Goal: Entertainment & Leisure: Consume media (video, audio)

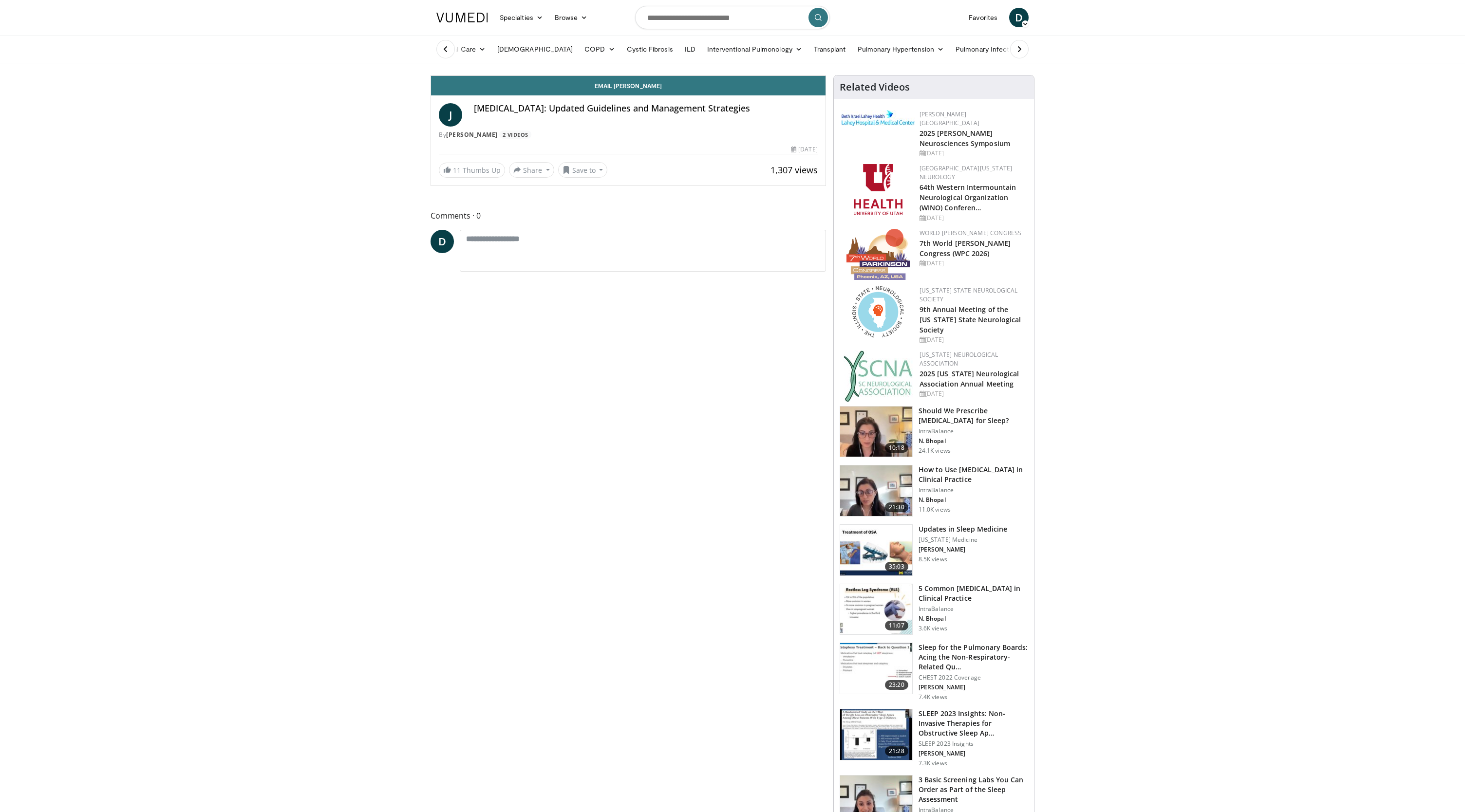
click at [642, 89] on icon "Video Player" at bounding box center [628, 75] width 27 height 27
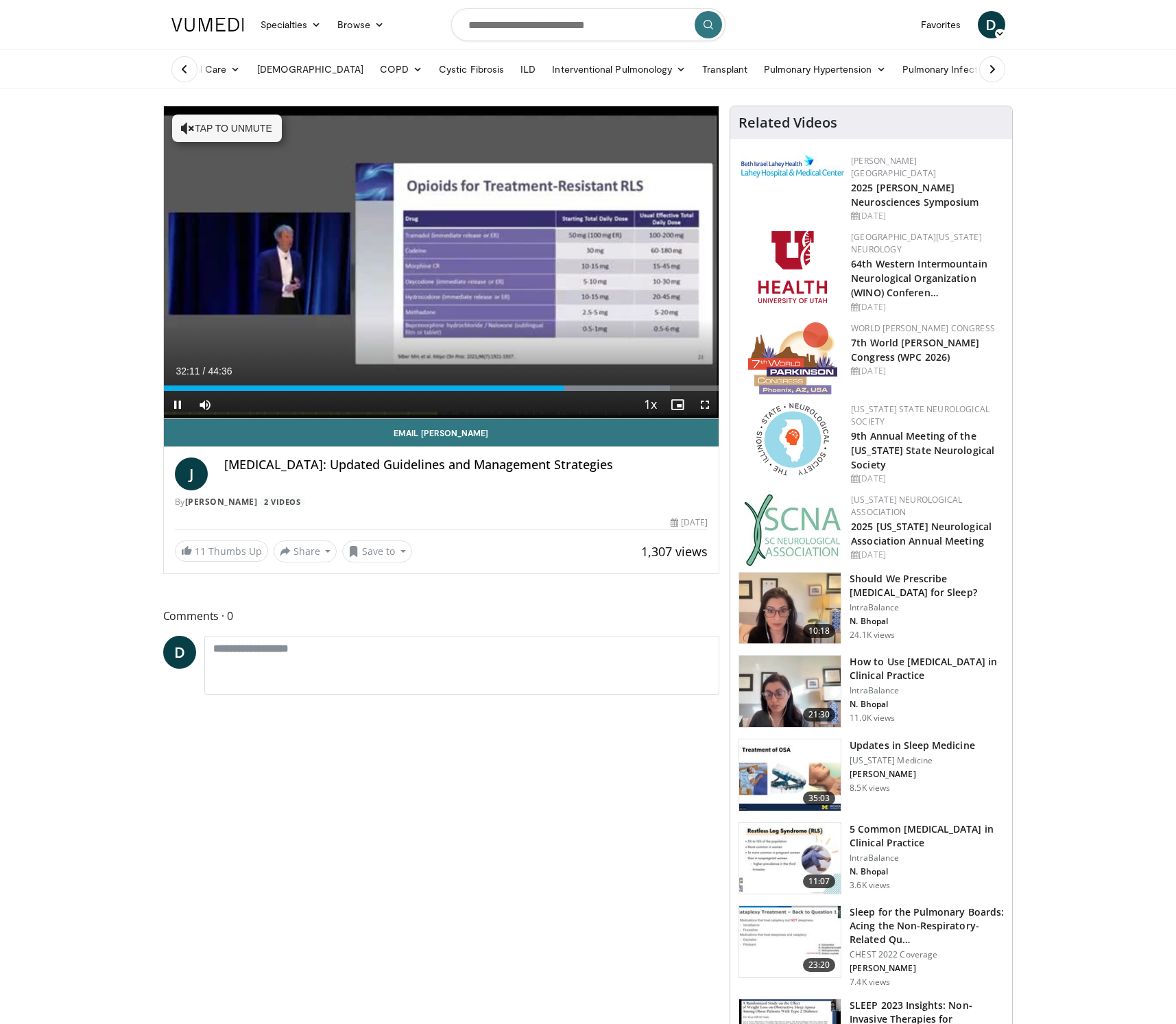
click at [179, 403] on span "Video Player" at bounding box center [178, 405] width 28 height 28
drag, startPoint x: 563, startPoint y: 385, endPoint x: 532, endPoint y: 367, distance: 35.8
click at [532, 391] on div "Current Time 29:40 / Duration 44:36 Play Skip Backward Skip Forward Mute 51% Lo…" at bounding box center [441, 405] width 555 height 28
click at [529, 388] on div "Progress Bar" at bounding box center [529, 388] width 1 height 6
click at [175, 402] on span "Video Player" at bounding box center [178, 405] width 28 height 28
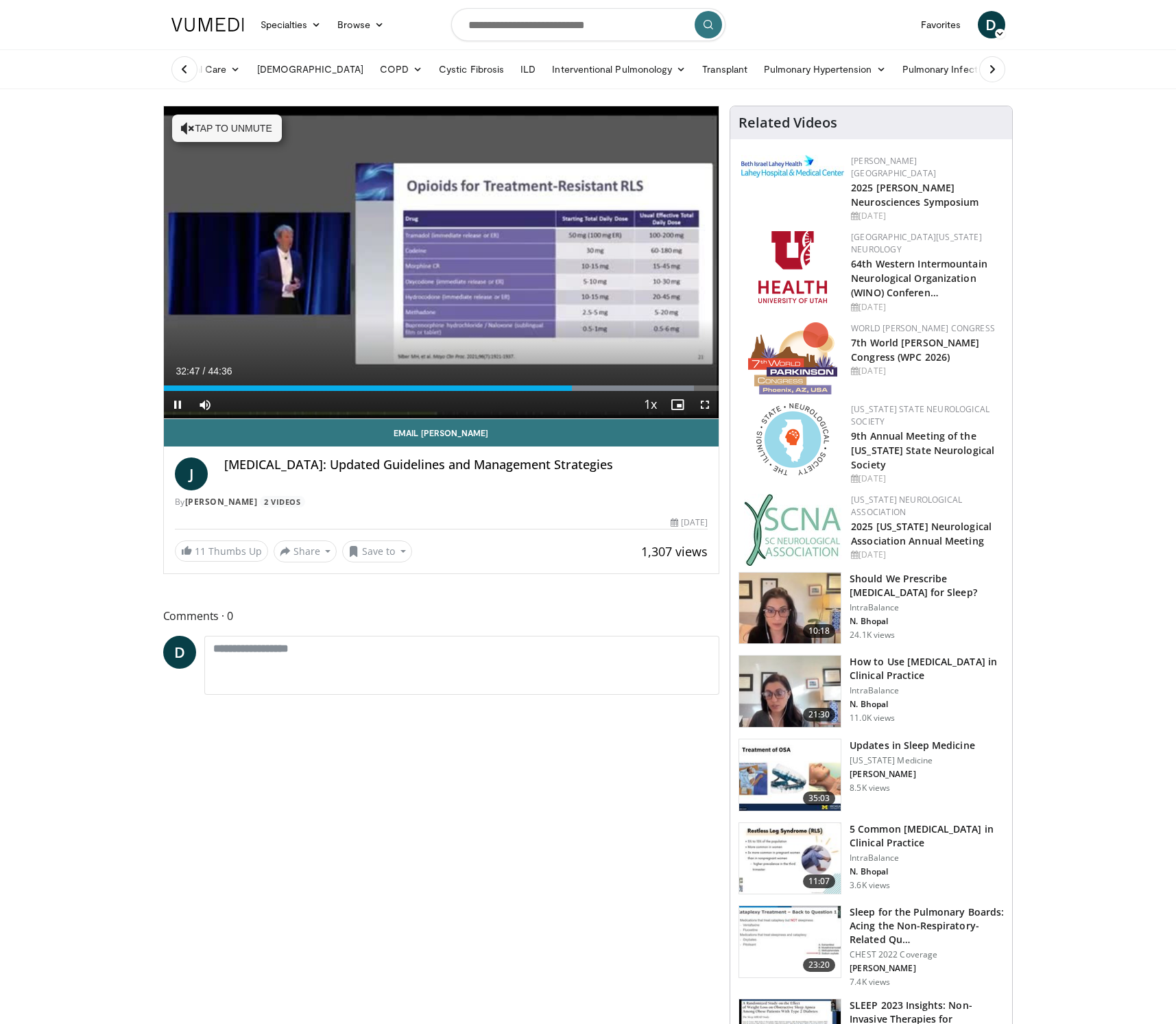
click at [181, 404] on span "Video Player" at bounding box center [178, 405] width 28 height 28
click at [178, 404] on span "Video Player" at bounding box center [178, 405] width 28 height 28
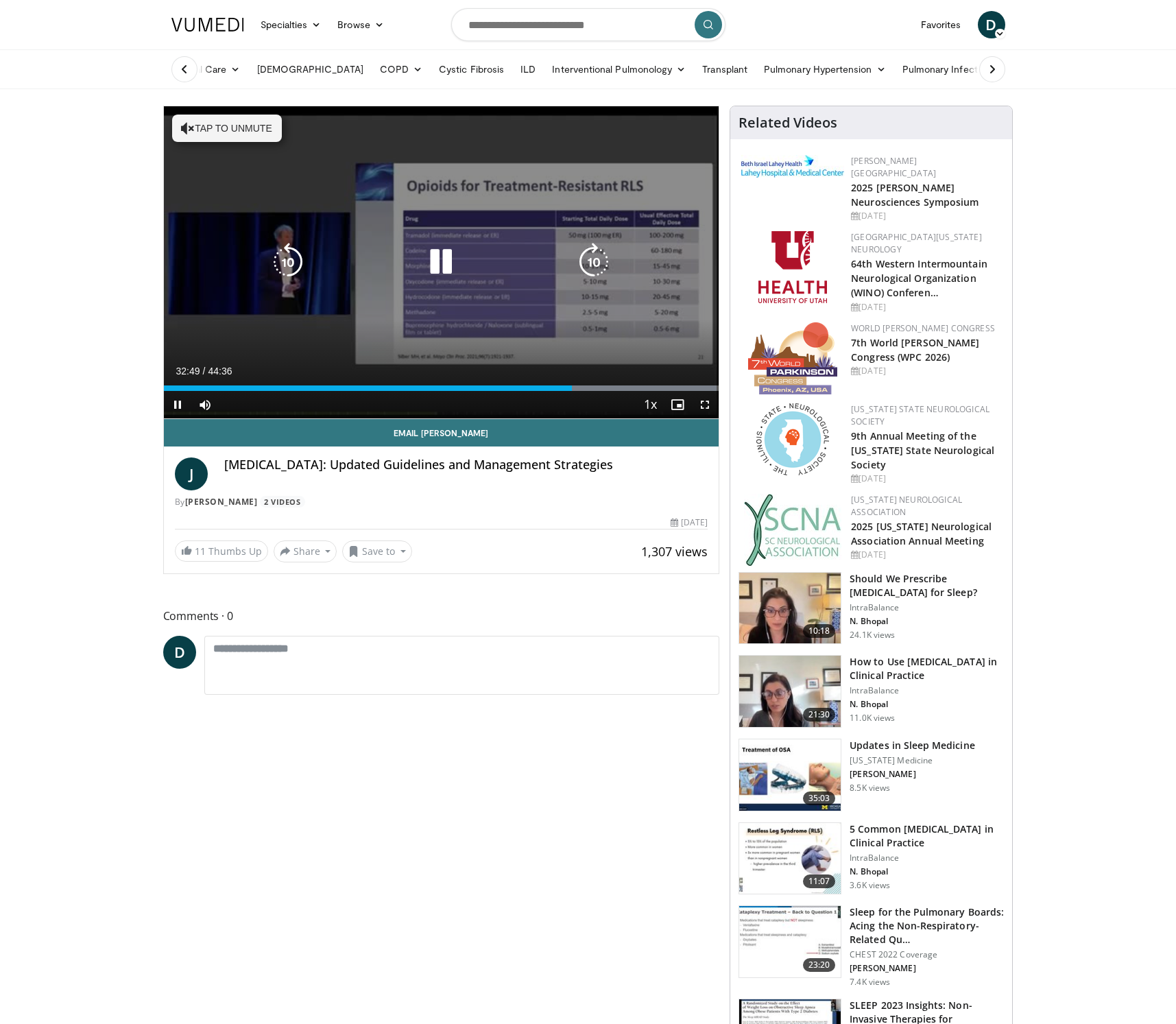
click at [439, 260] on icon "Video Player" at bounding box center [440, 261] width 39 height 39
click at [340, 347] on div "10 seconds Tap to unmute" at bounding box center [441, 261] width 555 height 312
click at [441, 260] on icon "Video Player" at bounding box center [440, 261] width 39 height 39
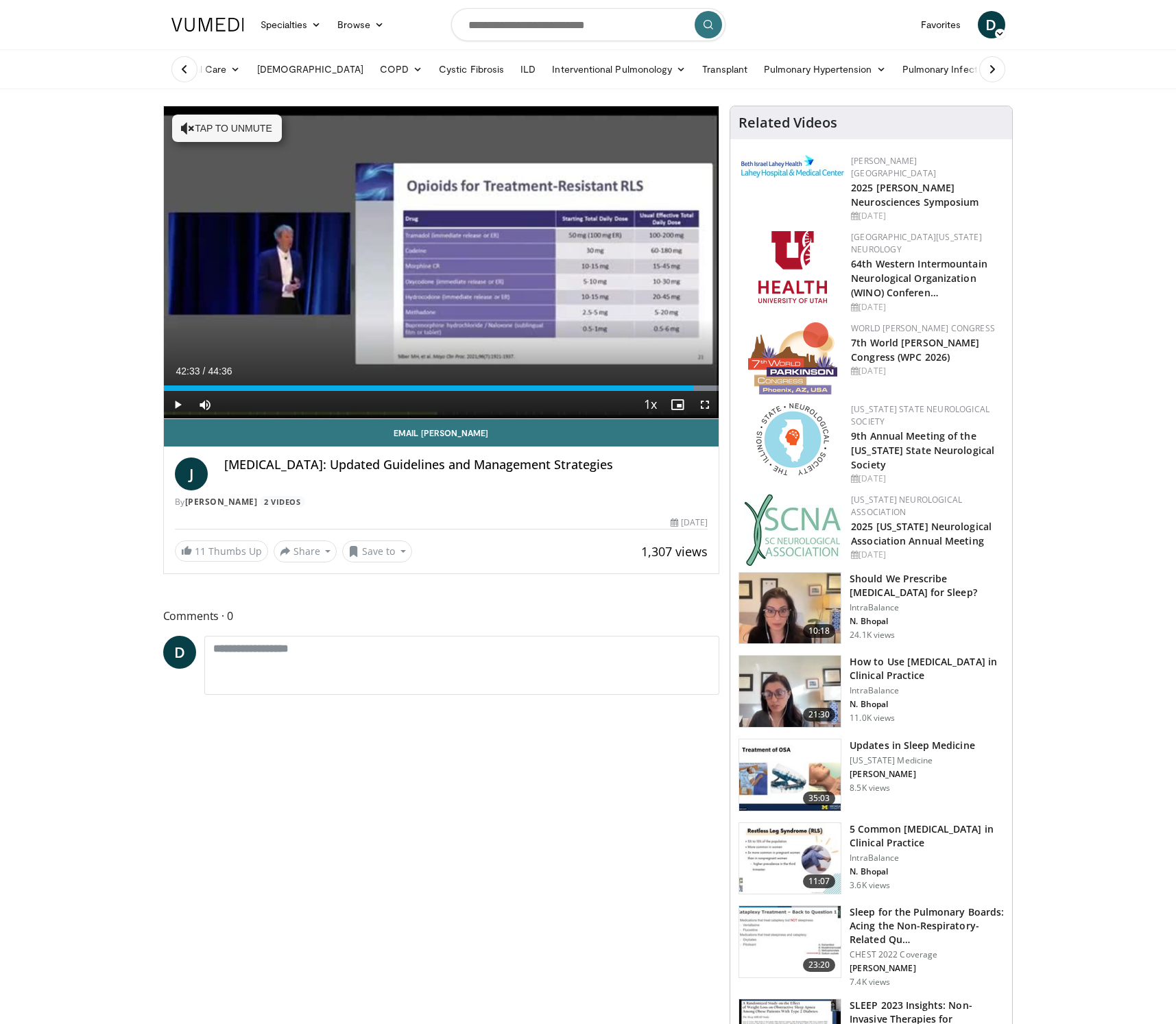
click at [175, 406] on span "Video Player" at bounding box center [178, 405] width 28 height 28
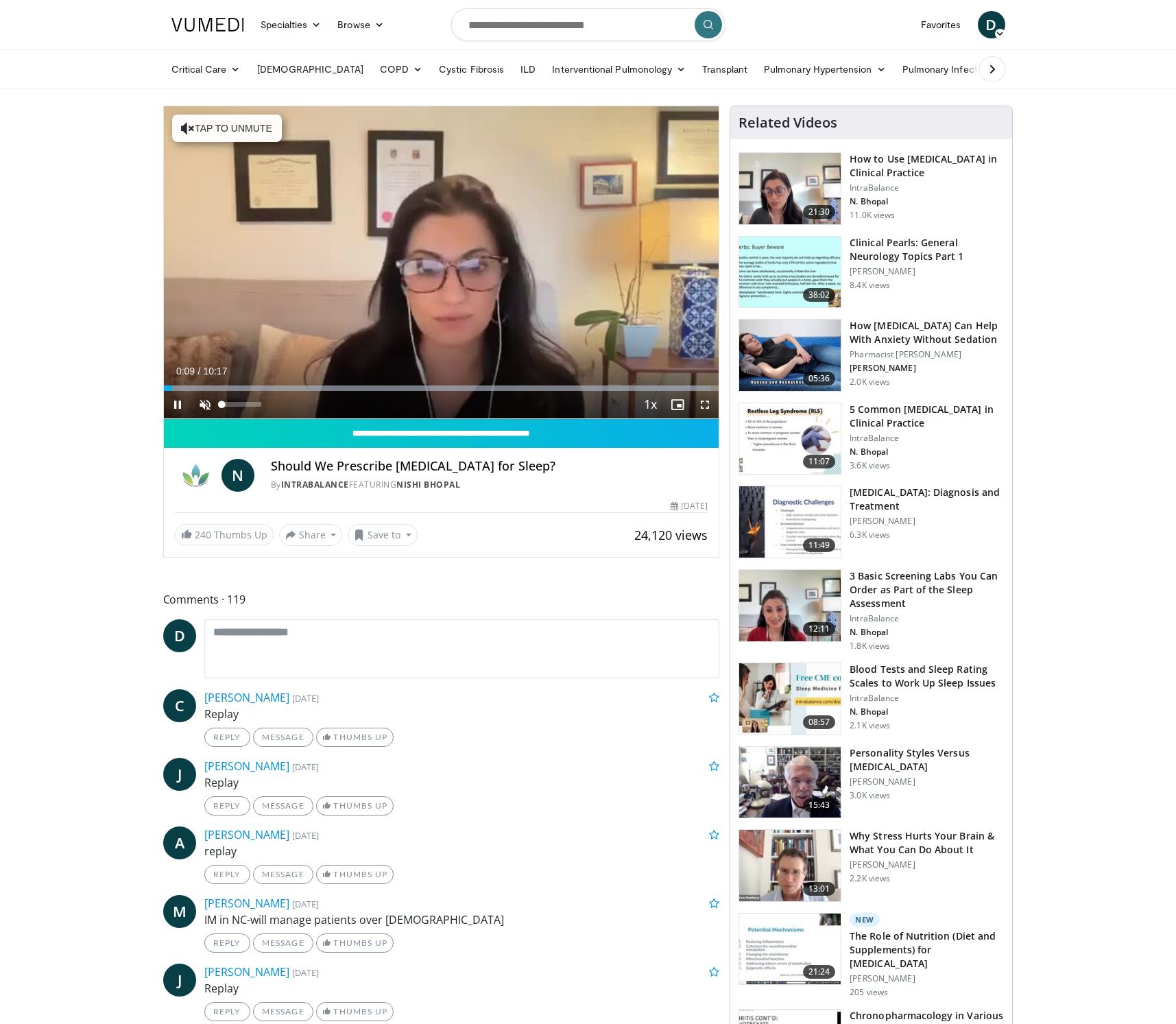
click at [205, 401] on span "Video Player" at bounding box center [205, 405] width 28 height 28
